Goal: Use online tool/utility

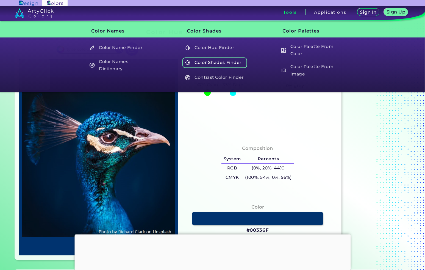
click at [223, 64] on h5 "Color Shades Finder" at bounding box center [215, 62] width 65 height 10
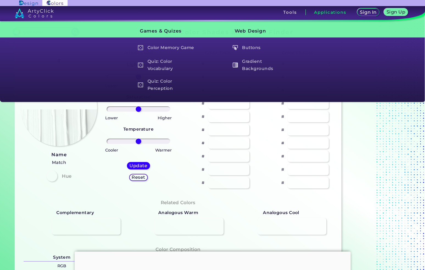
type input "#70e6d2"
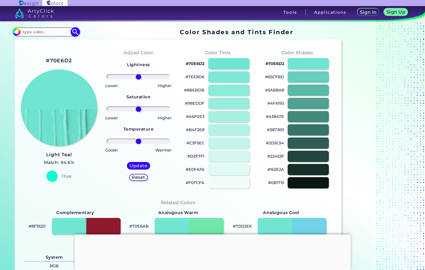
click at [39, 31] on input at bounding box center [45, 31] width 51 height 7
paste input "#CC5500"
type input "#CC5500"
click at [81, 33] on section "#70e6d2 #CC5500 Acadia ◉ Acid Green ◉ Aero Blue ◉ Alabaster ◉ Albescent White ◉…" at bounding box center [178, 31] width 331 height 11
click at [77, 32] on img at bounding box center [76, 32] width 10 height 10
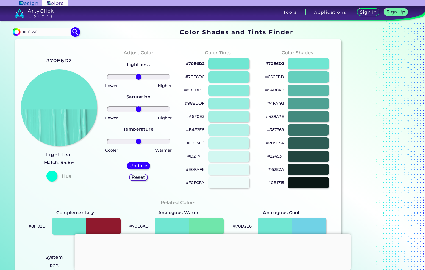
type input "#cc5500"
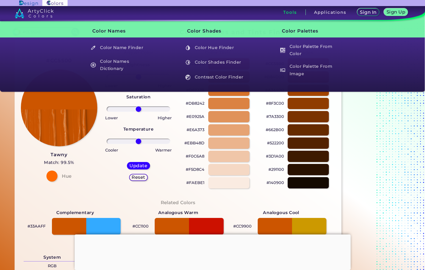
click at [262, 206] on div "Related Colors" at bounding box center [178, 202] width 309 height 8
